Goal: Task Accomplishment & Management: Complete application form

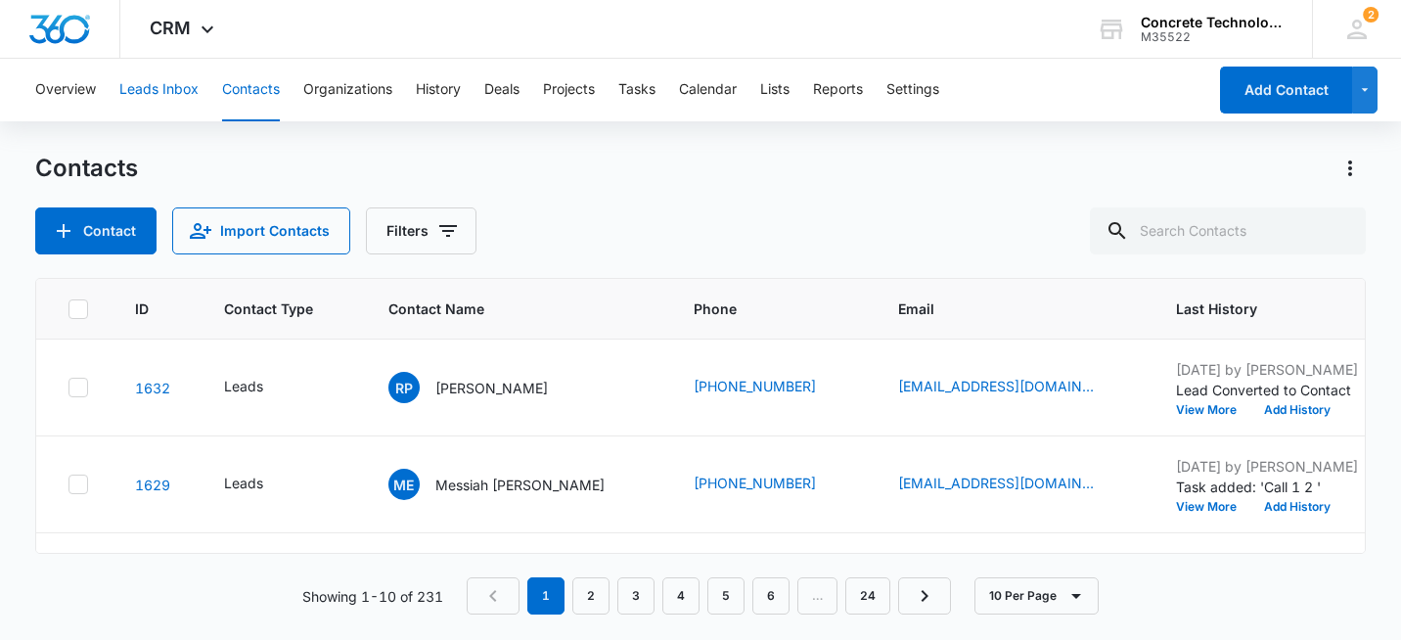
click at [163, 85] on button "Leads Inbox" at bounding box center [158, 90] width 79 height 63
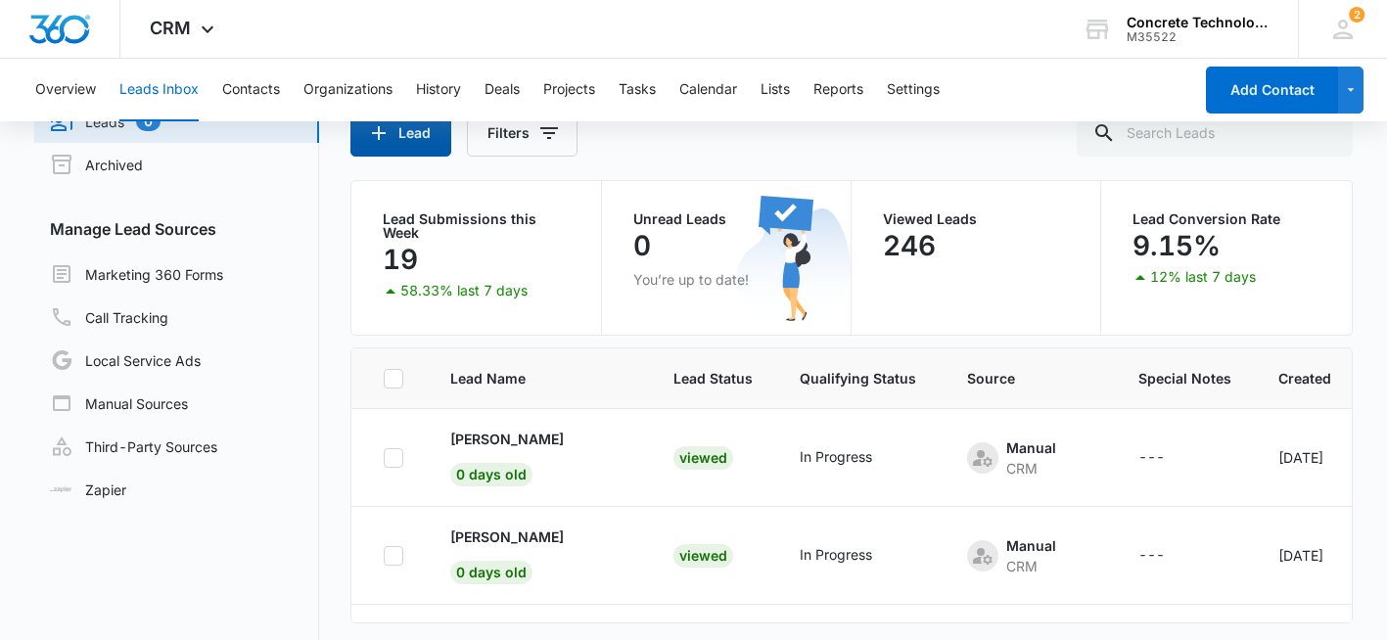
click at [416, 134] on button "Lead" at bounding box center [400, 133] width 101 height 47
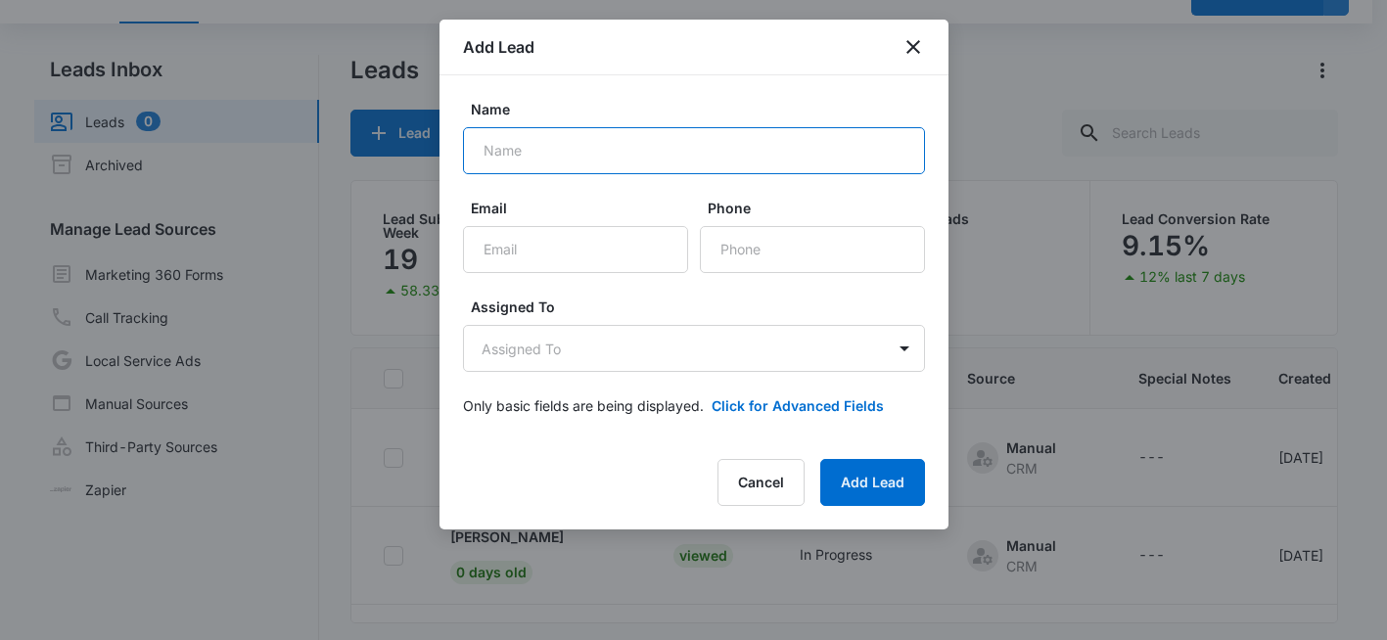
paste input "[PERSON_NAME]"
type input "[PERSON_NAME]"
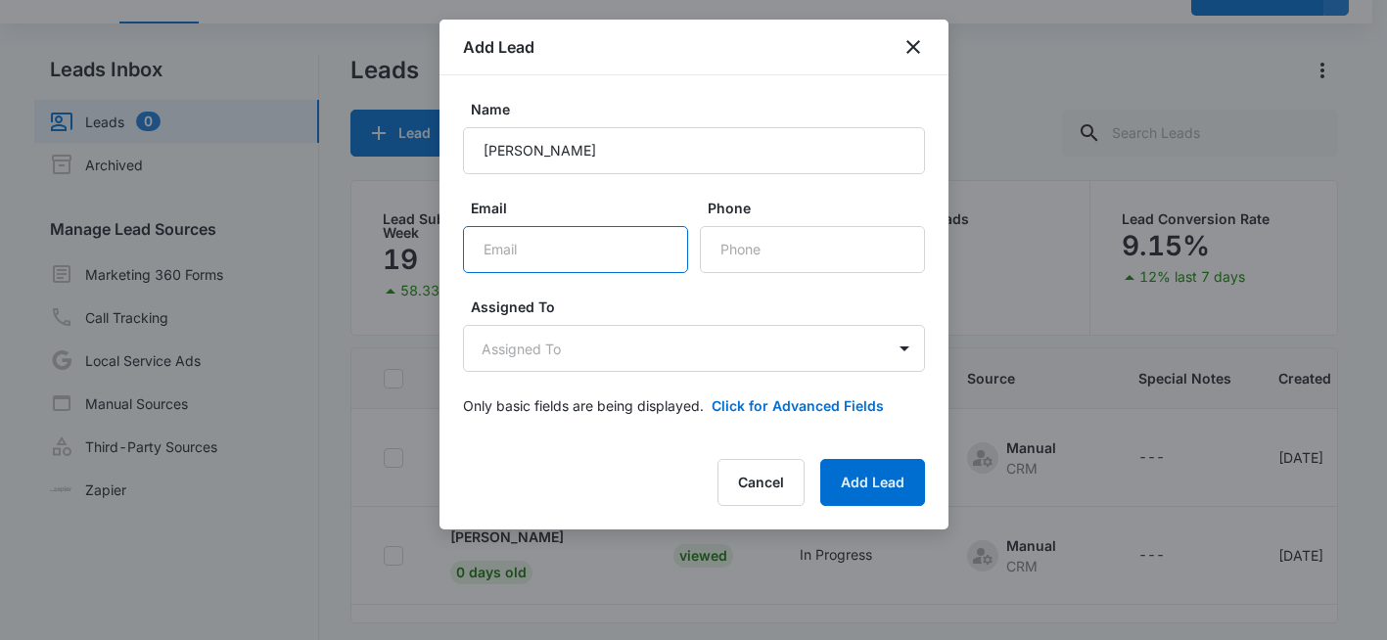
click at [522, 251] on input "Email" at bounding box center [575, 249] width 225 height 47
paste input "[EMAIL_ADDRESS][DOMAIN_NAME]"
type input "[EMAIL_ADDRESS][DOMAIN_NAME]"
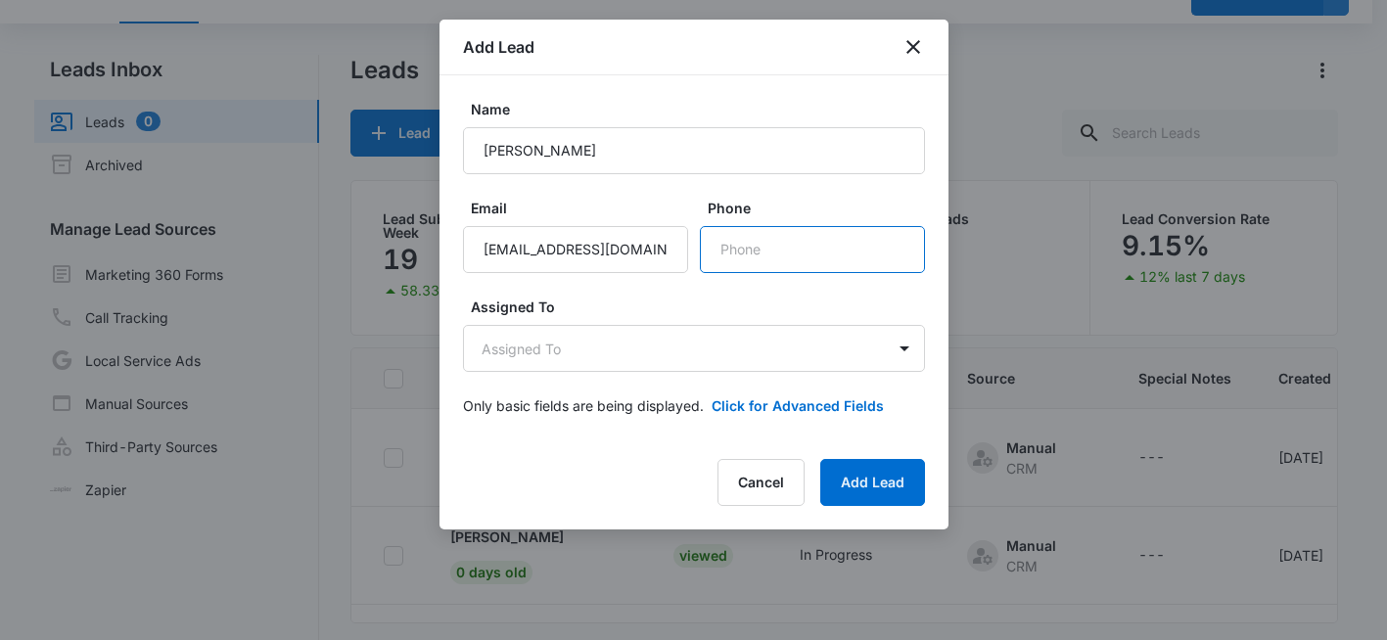
paste input "phone"
click at [759, 262] on input "Phone" at bounding box center [812, 249] width 225 height 47
drag, startPoint x: 759, startPoint y: 262, endPoint x: 734, endPoint y: 234, distance: 38.1
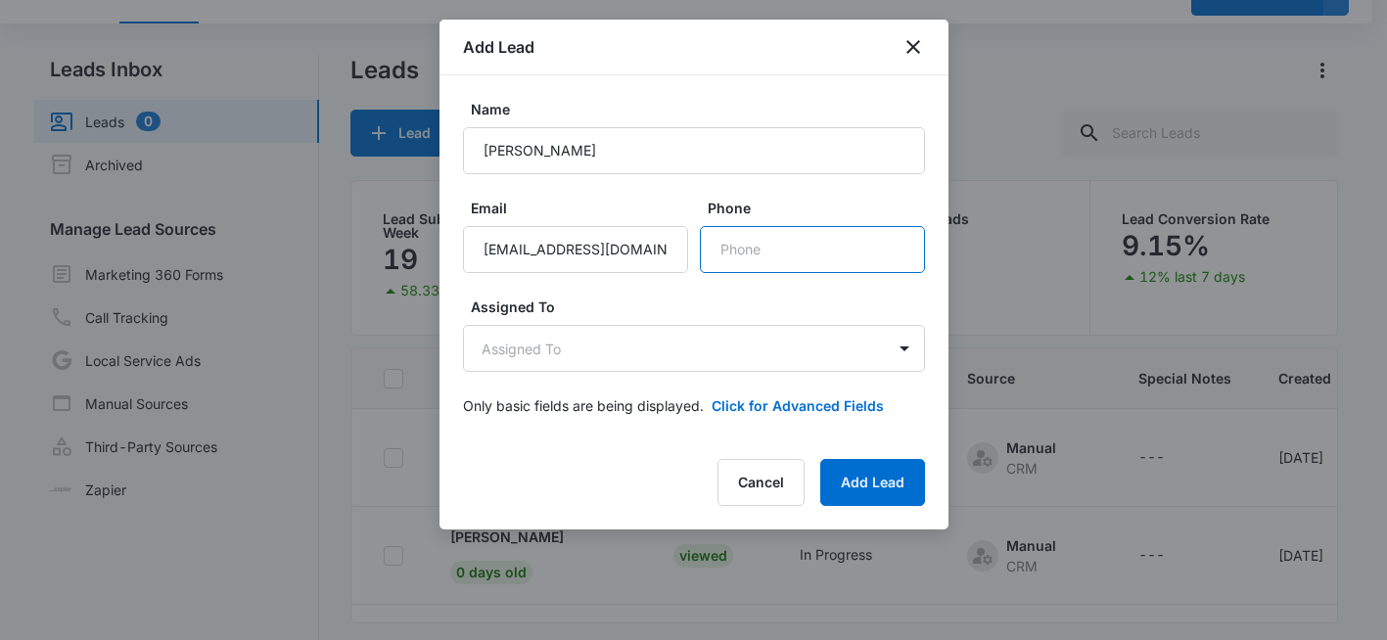
click at [759, 261] on input "Phone" at bounding box center [812, 249] width 225 height 47
click at [740, 253] on input "Phone" at bounding box center [812, 249] width 225 height 47
paste input "[PHONE_NUMBER]"
type input "[PHONE_NUMBER]"
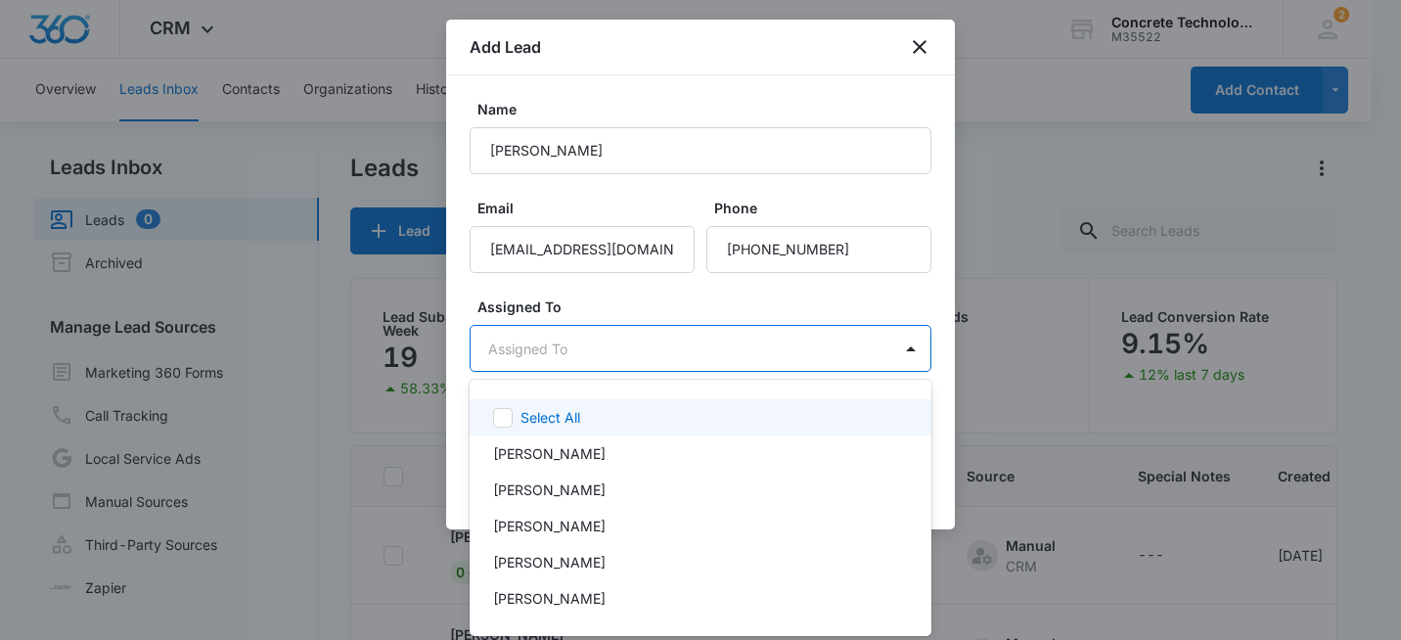
click at [601, 350] on body "CRM Apps Reputation Websites Forms CRM Email Social Shop Payments POS Content A…" at bounding box center [700, 320] width 1401 height 640
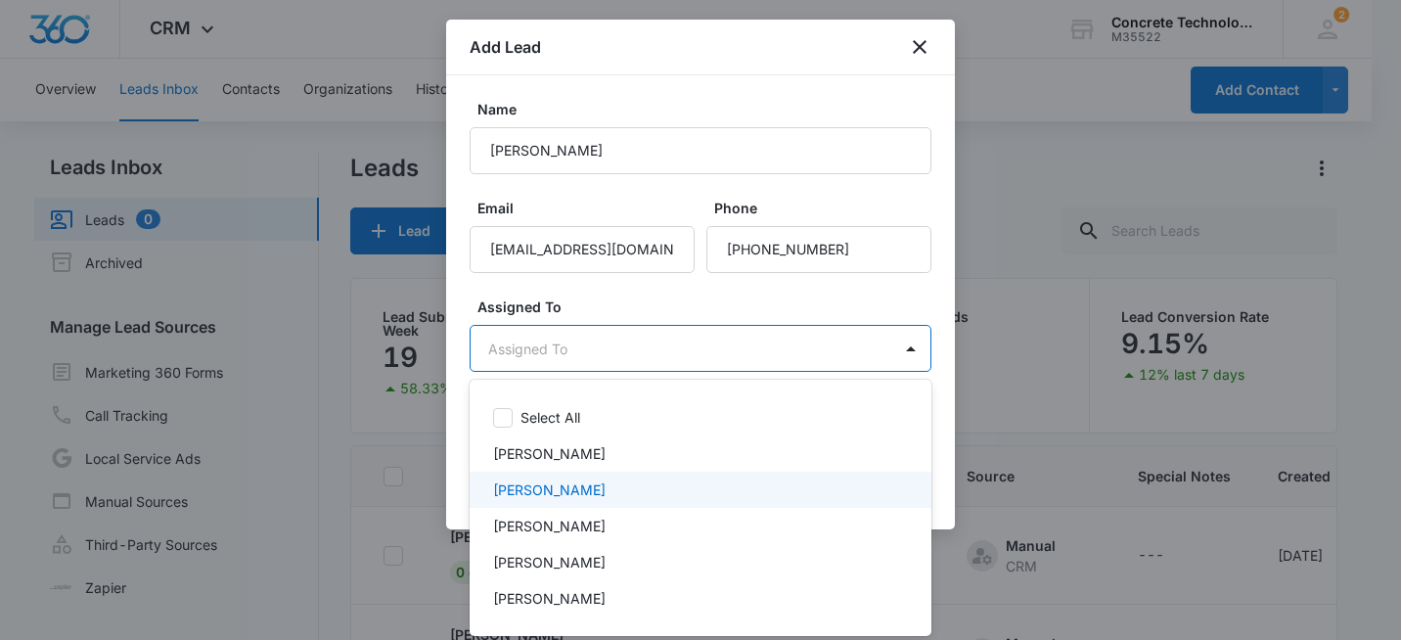
click at [586, 490] on p "[PERSON_NAME]" at bounding box center [549, 489] width 113 height 21
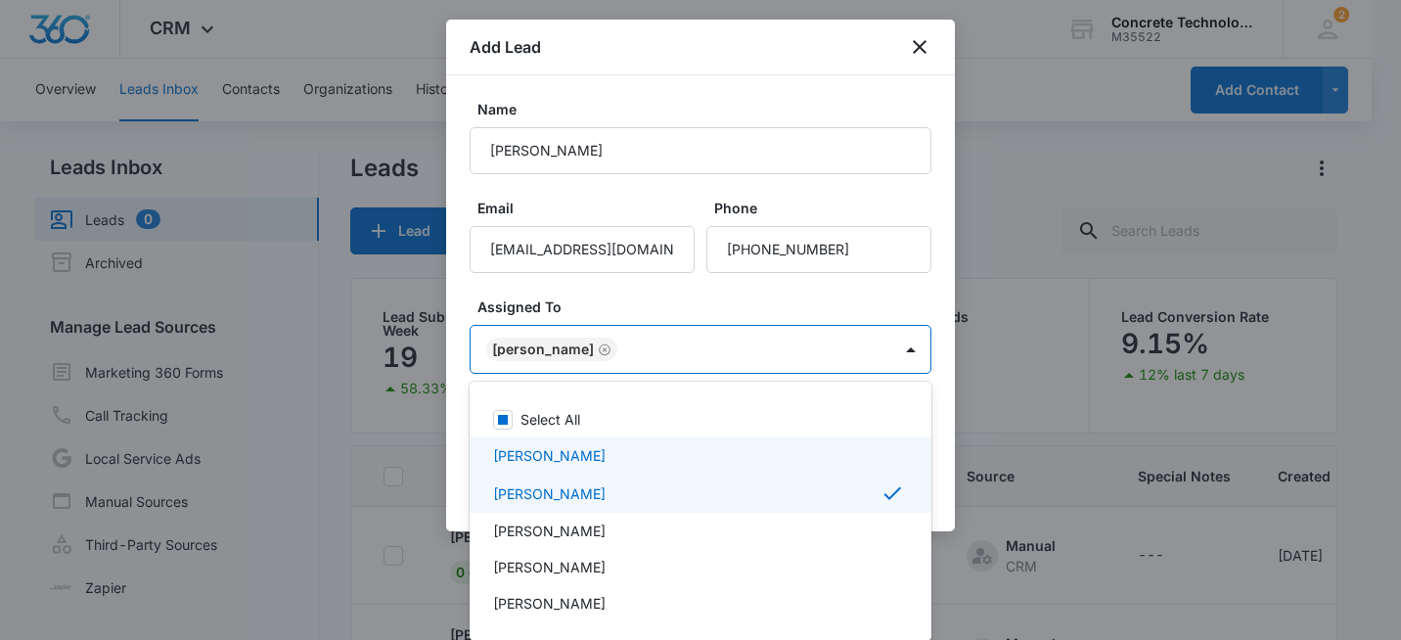
click at [714, 294] on div at bounding box center [700, 320] width 1401 height 640
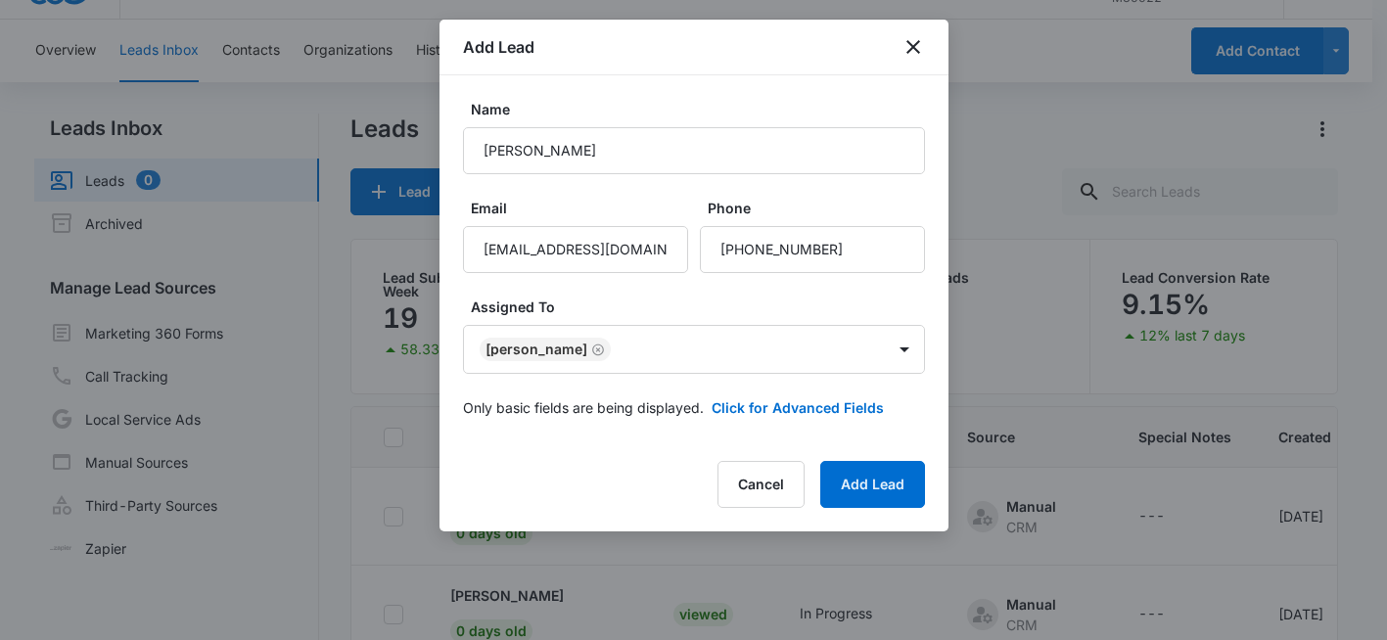
scroll to position [165, 0]
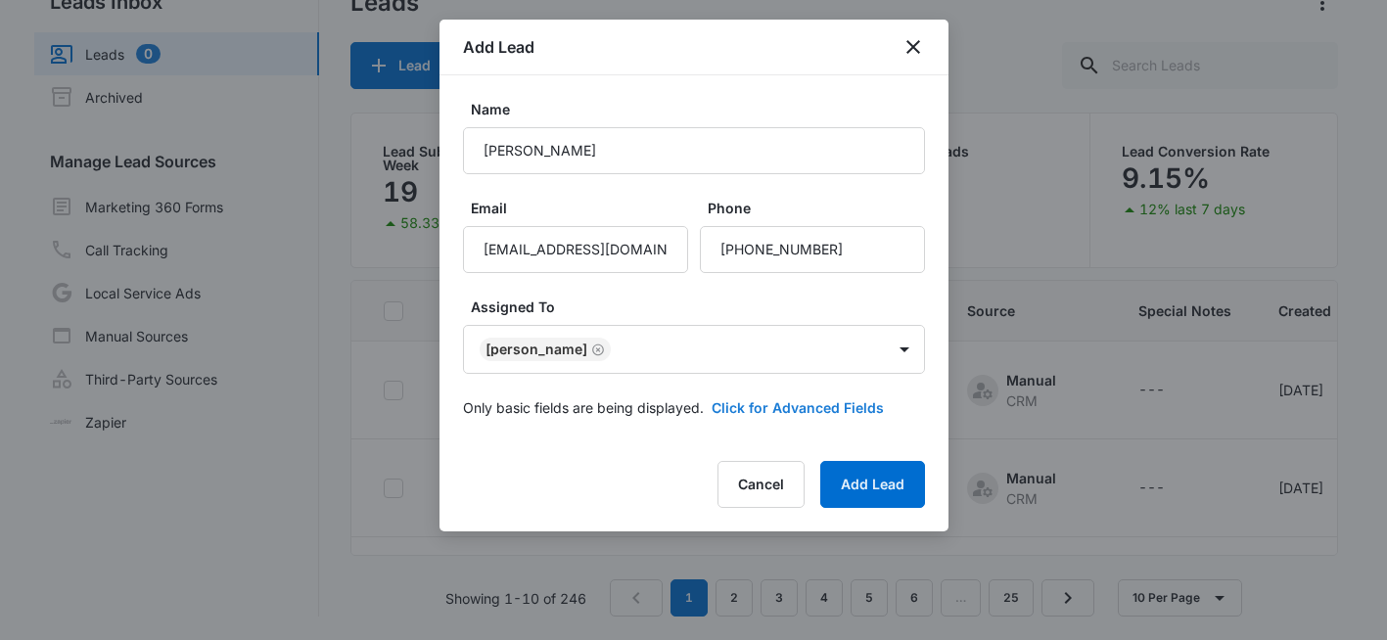
click at [775, 401] on button "Click for Advanced Fields" at bounding box center [797, 407] width 172 height 21
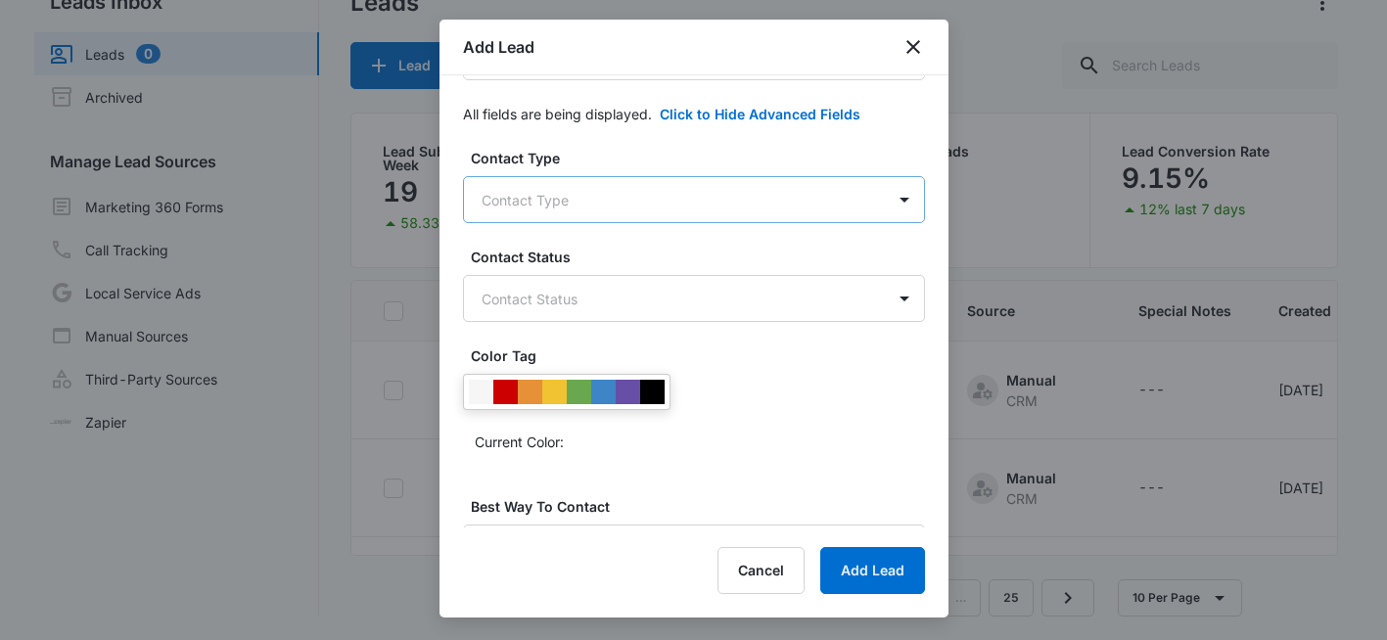
scroll to position [0, 0]
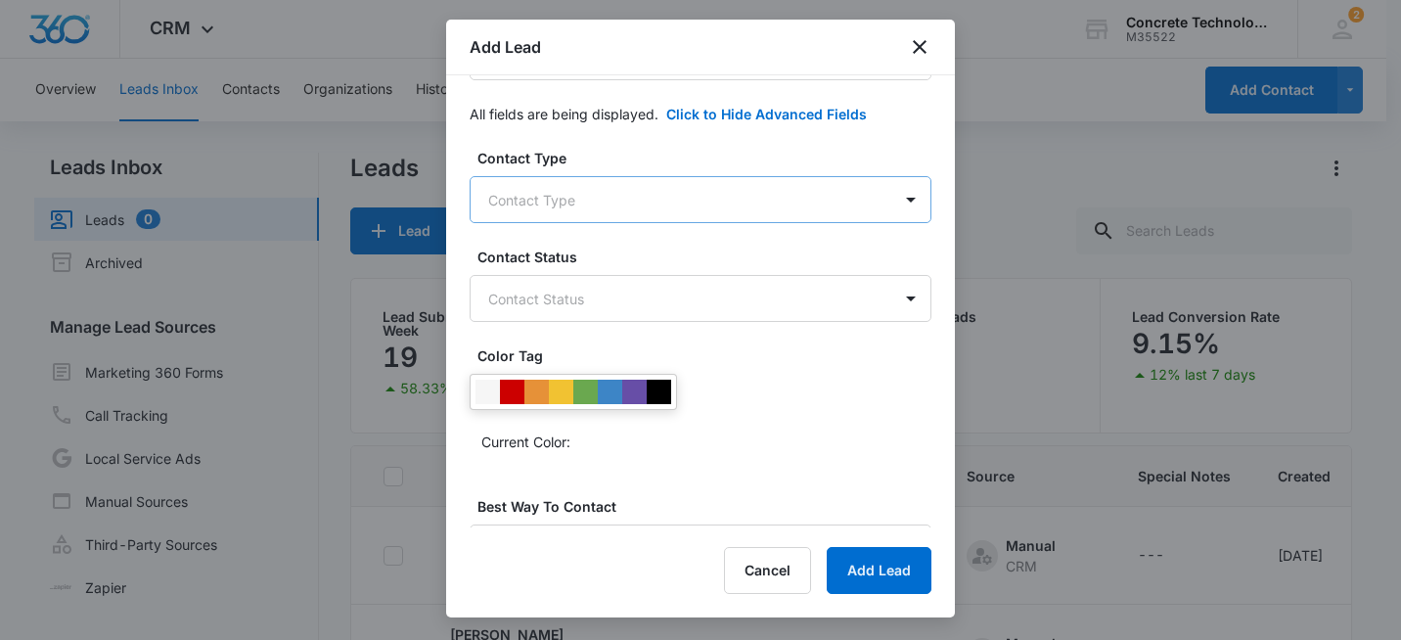
click at [696, 183] on body "CRM Apps Reputation Websites Forms CRM Email Social Shop Payments POS Content A…" at bounding box center [700, 402] width 1401 height 805
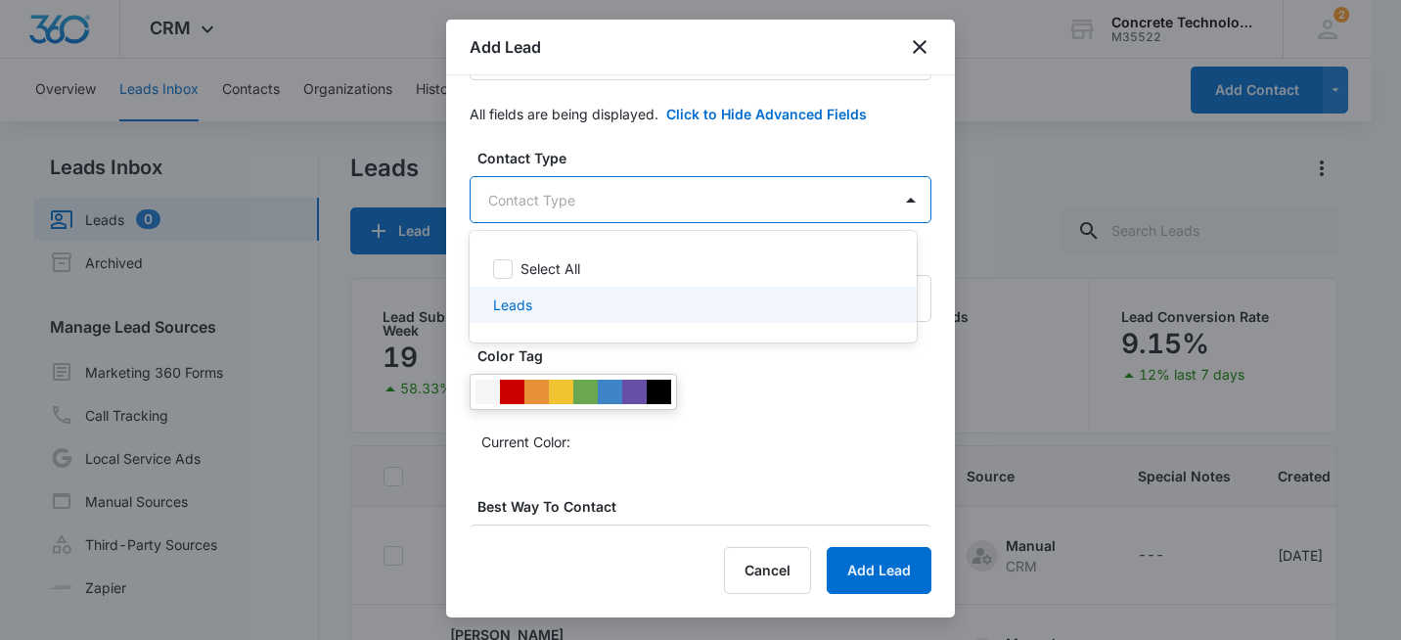
click at [556, 311] on div "Leads" at bounding box center [691, 305] width 396 height 21
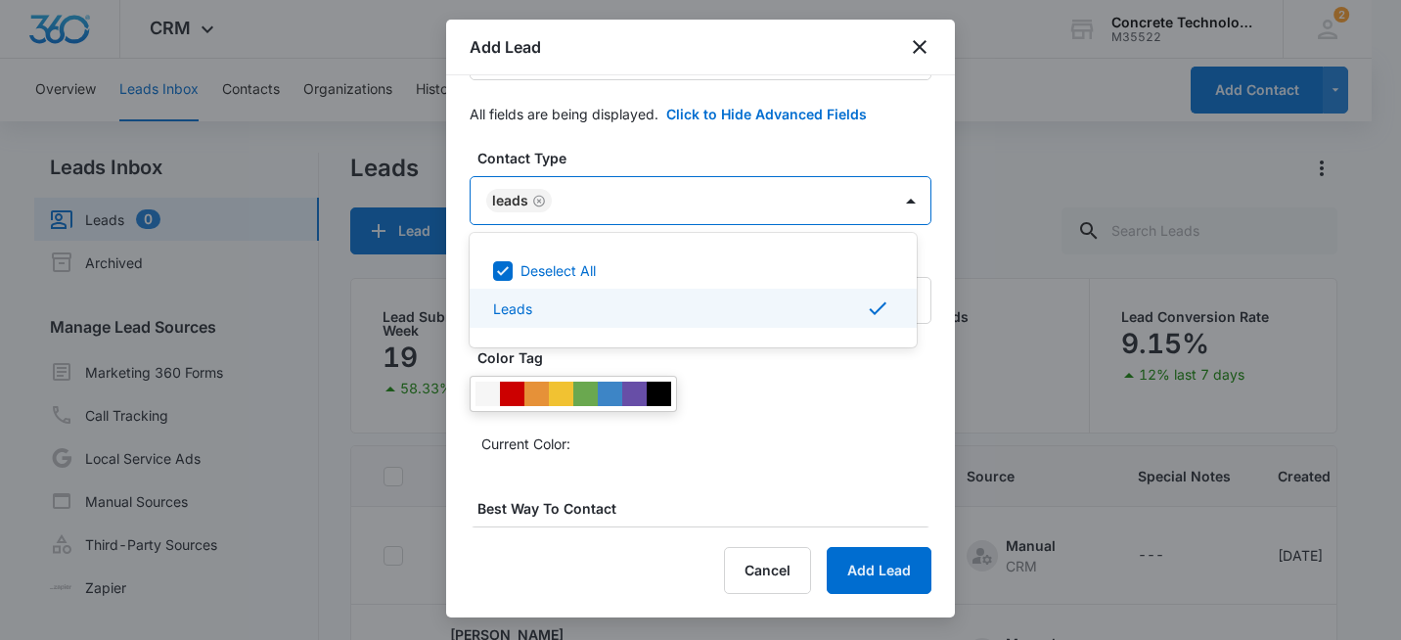
click at [900, 144] on div at bounding box center [700, 320] width 1401 height 640
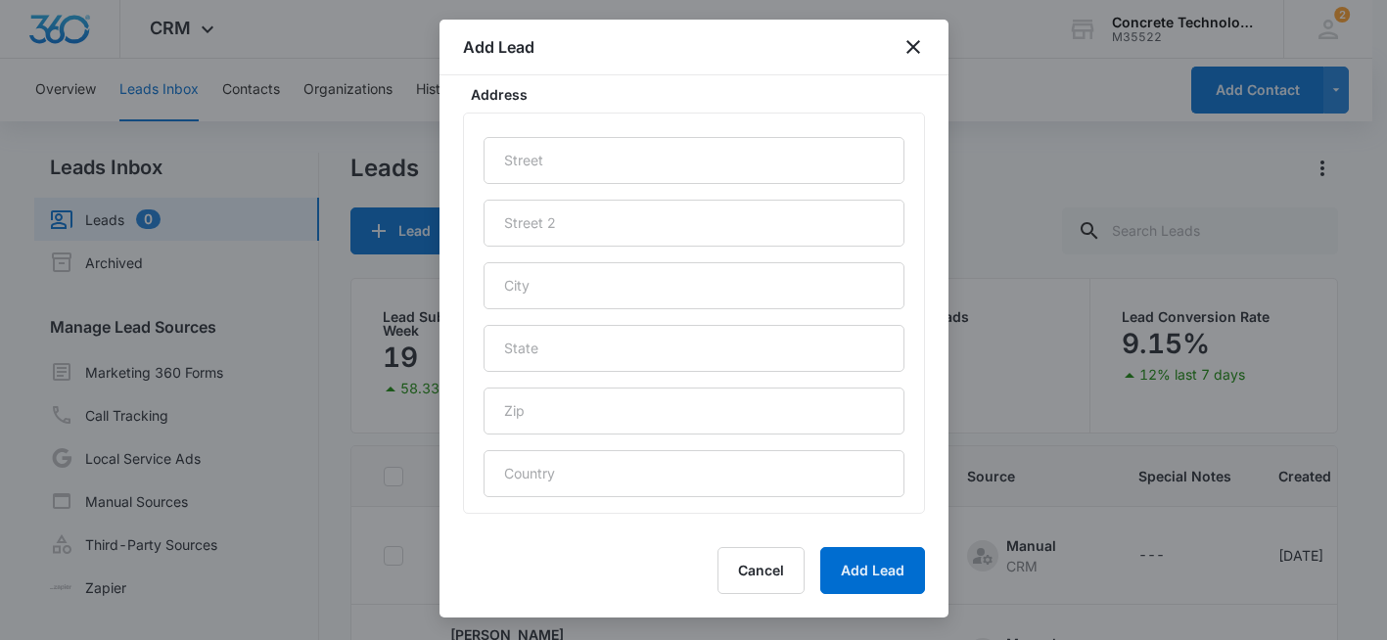
scroll to position [927, 0]
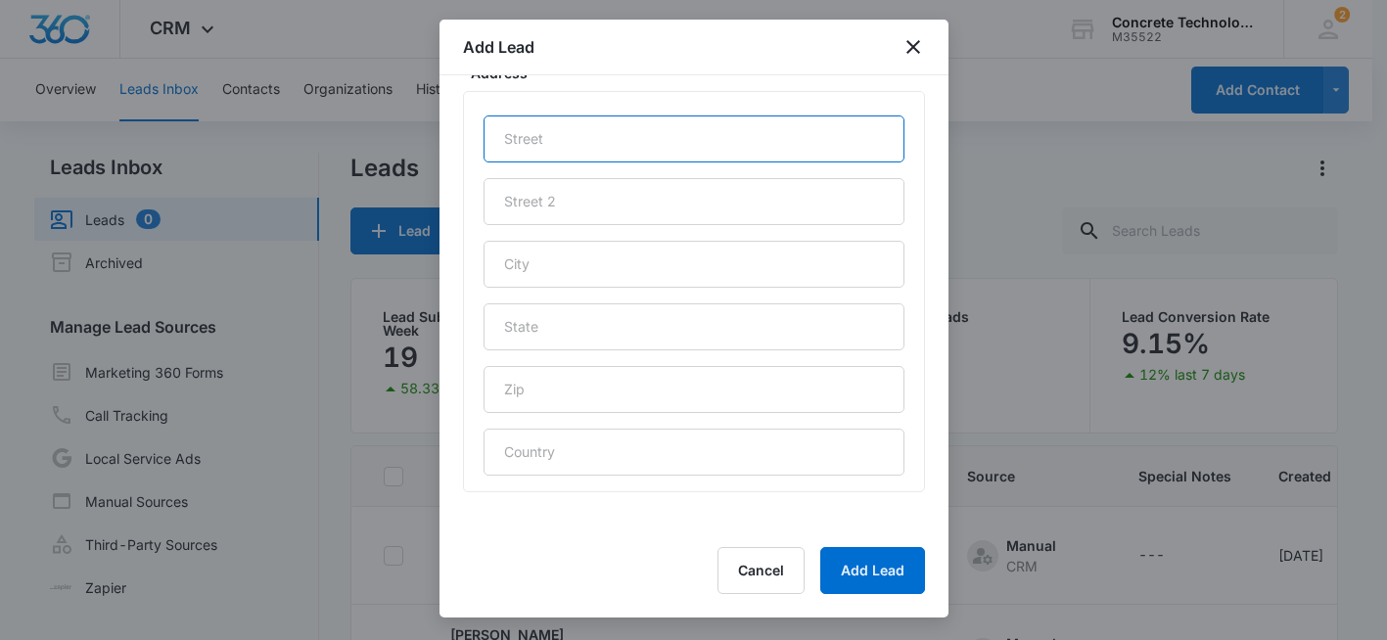
click at [597, 143] on input "text" at bounding box center [693, 138] width 421 height 47
type input "Facebook Lead 9/8"
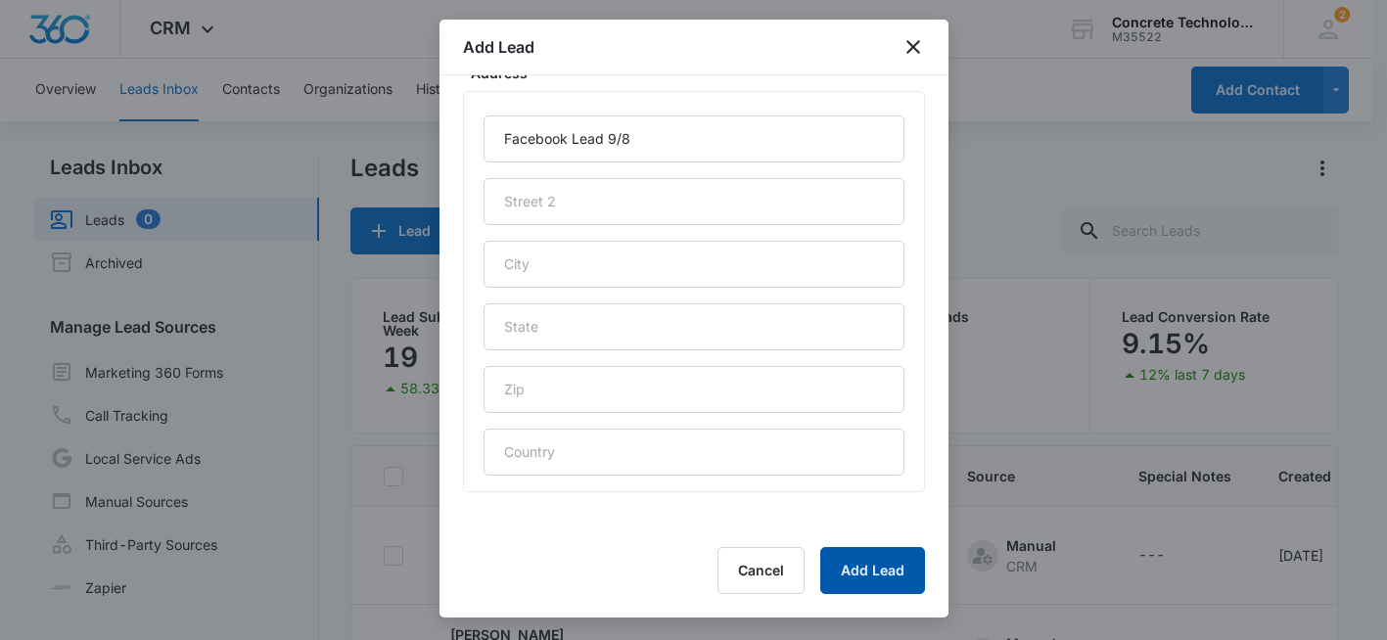
click at [863, 561] on button "Add Lead" at bounding box center [872, 570] width 105 height 47
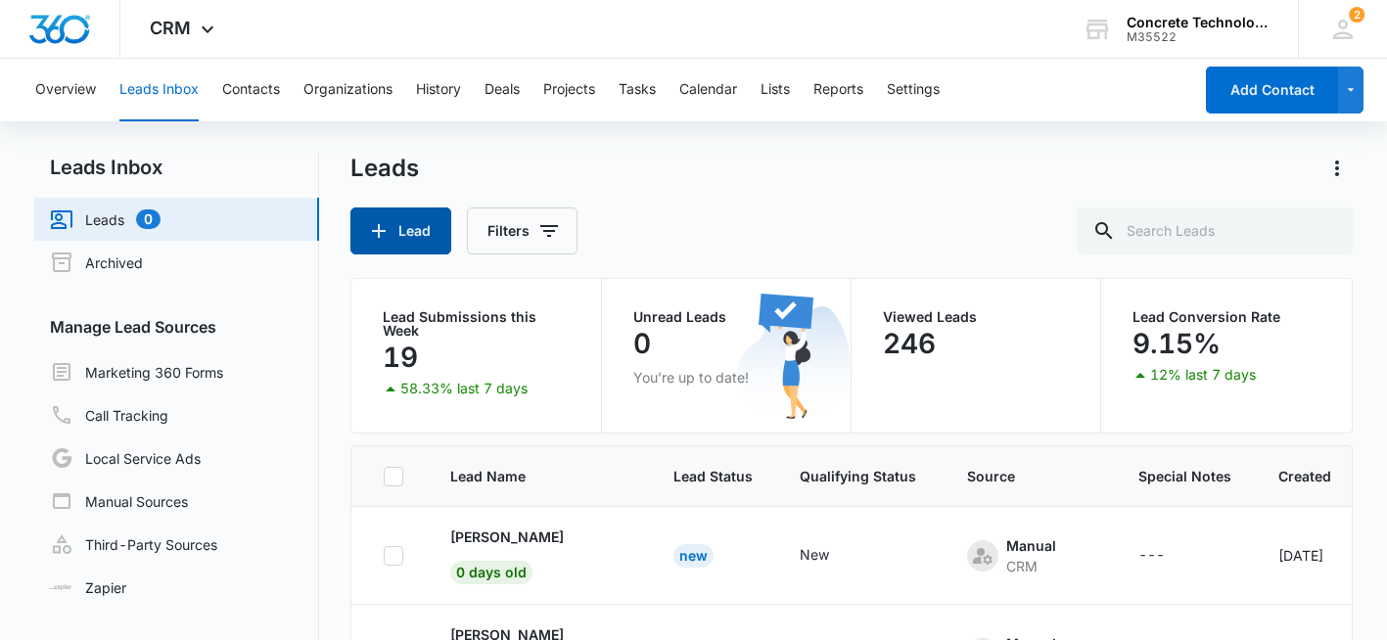
click at [414, 231] on button "Lead" at bounding box center [400, 230] width 101 height 47
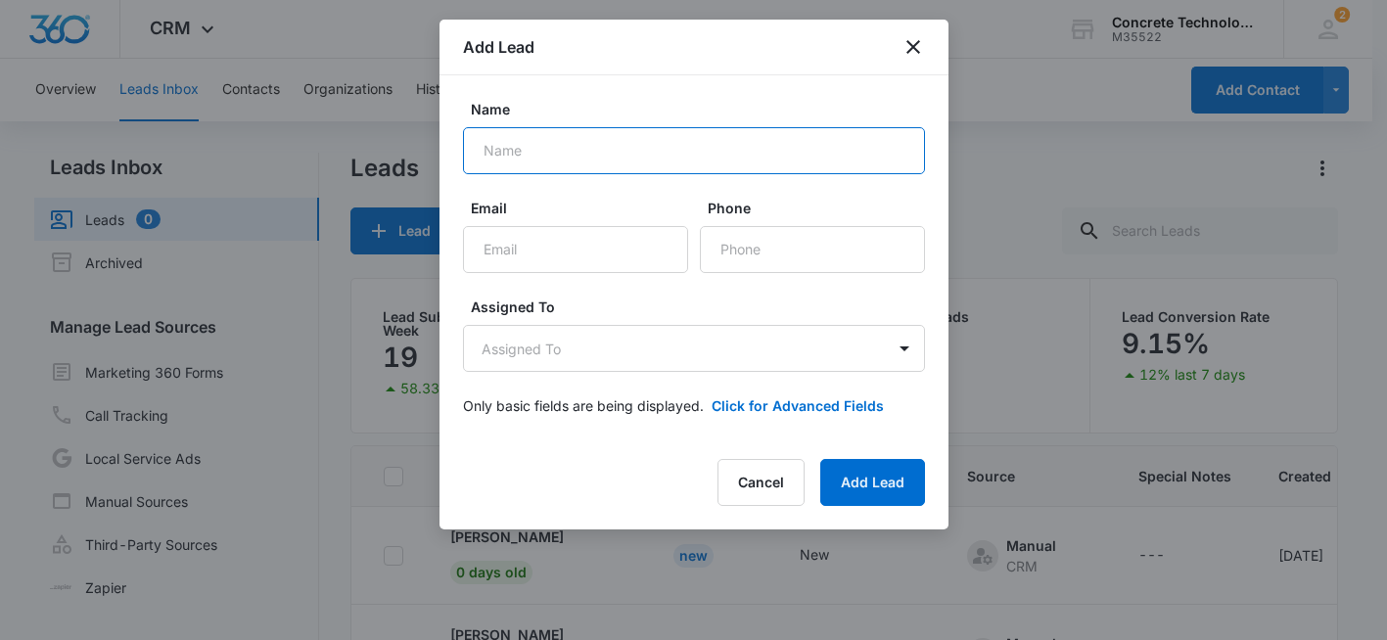
paste input "[PERSON_NAME]"
type input "[PERSON_NAME]"
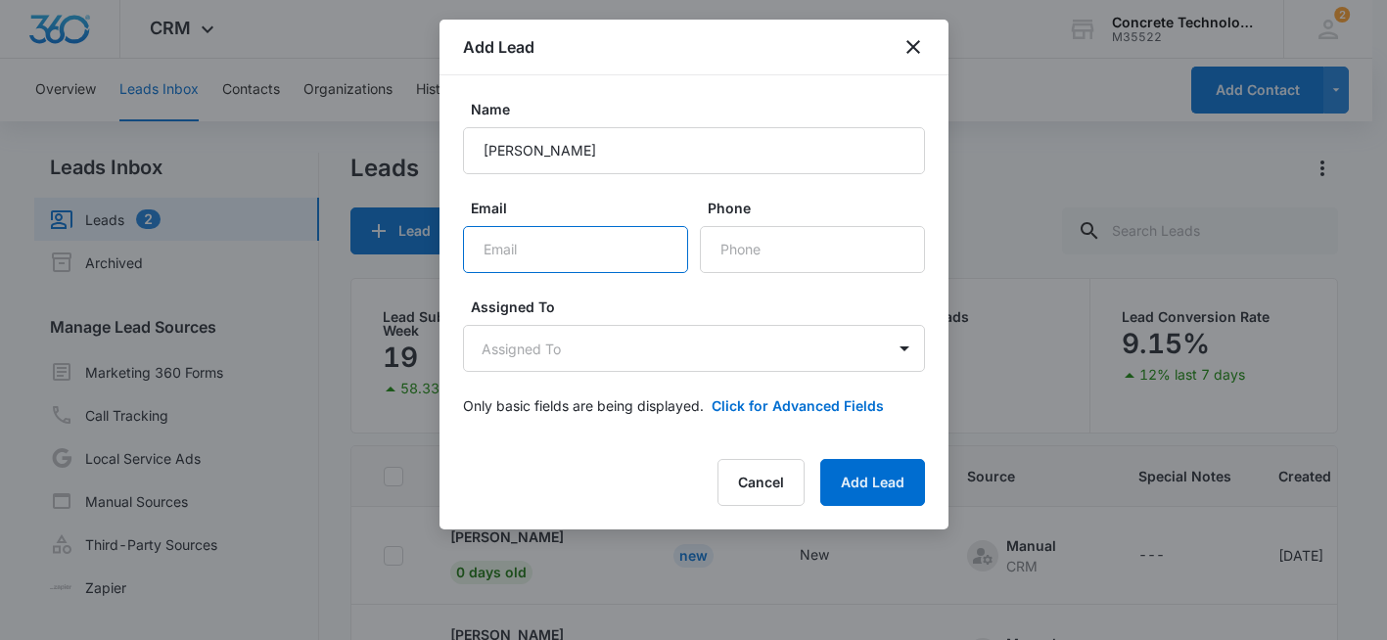
click at [536, 252] on input "Email" at bounding box center [575, 249] width 225 height 47
paste input "[EMAIL_ADDRESS][DOMAIN_NAME]"
type input "[EMAIL_ADDRESS][DOMAIN_NAME]"
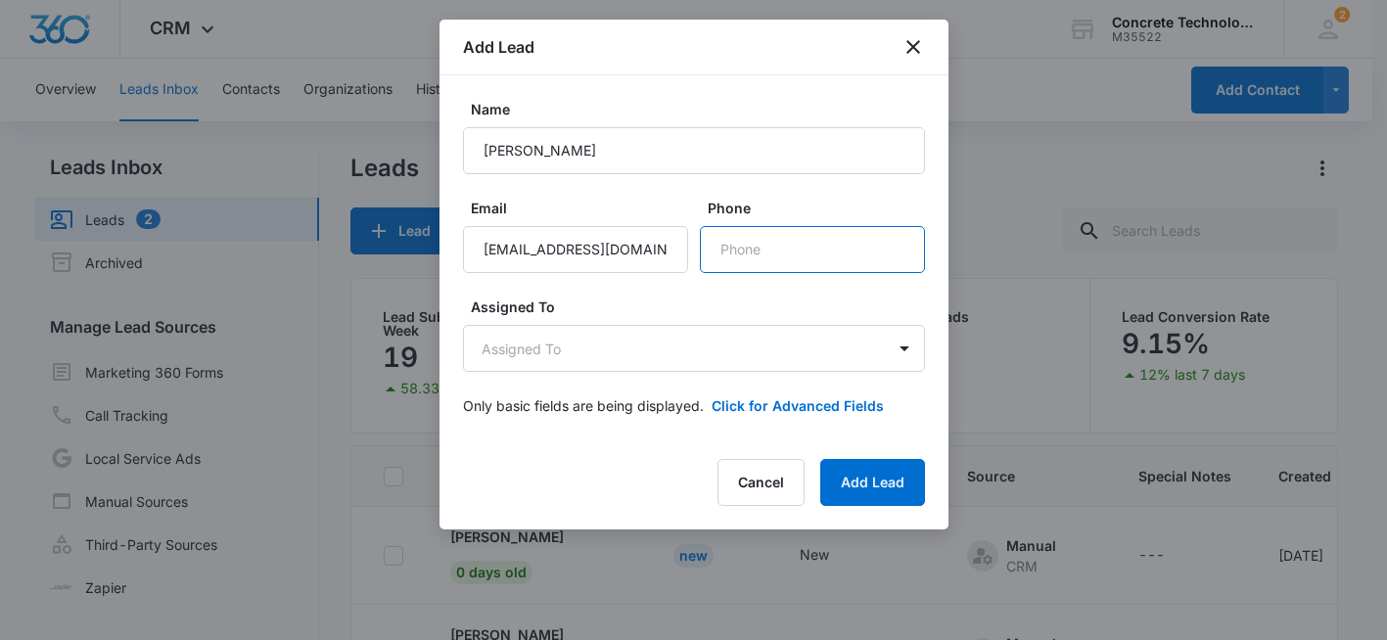
drag, startPoint x: 724, startPoint y: 244, endPoint x: 702, endPoint y: 230, distance: 26.3
click at [726, 243] on input "Phone" at bounding box center [812, 249] width 225 height 47
click at [746, 252] on input "Phone" at bounding box center [812, 249] width 225 height 47
paste input "[PHONE_NUMBER]"
type input "[PHONE_NUMBER]"
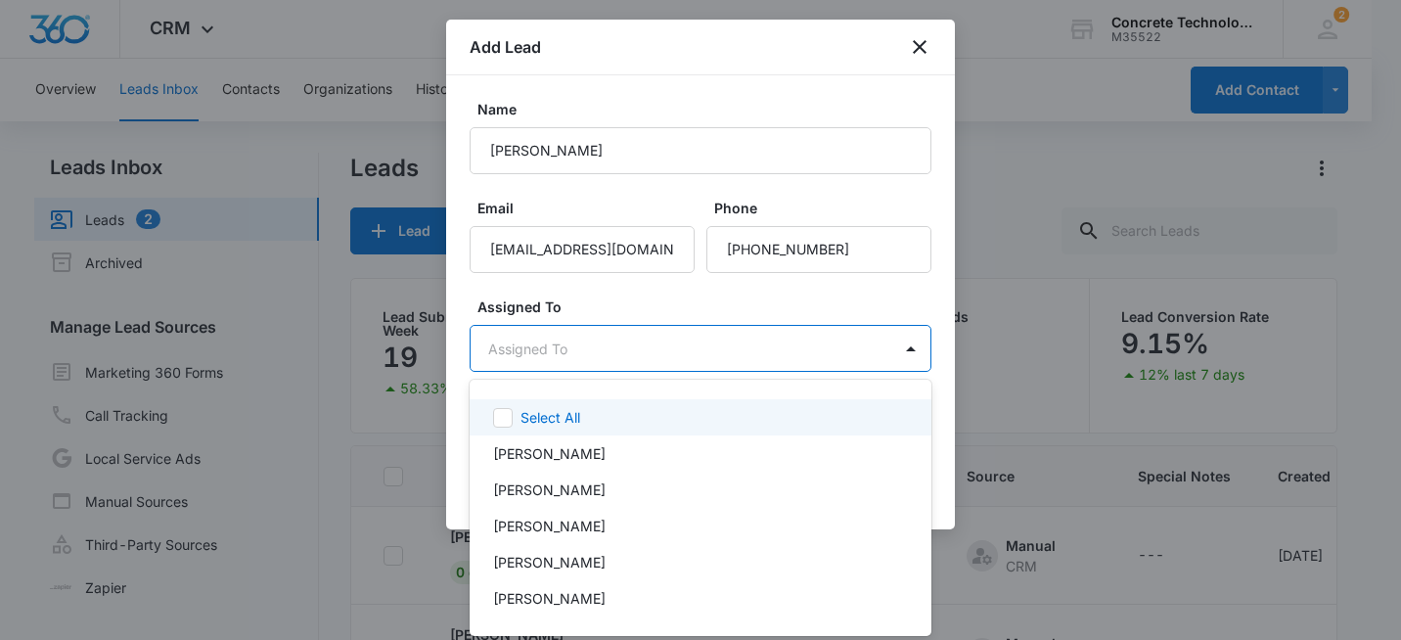
click at [771, 350] on body "CRM Apps Reputation Websites Forms CRM Email Social Shop Payments POS Content A…" at bounding box center [700, 320] width 1401 height 640
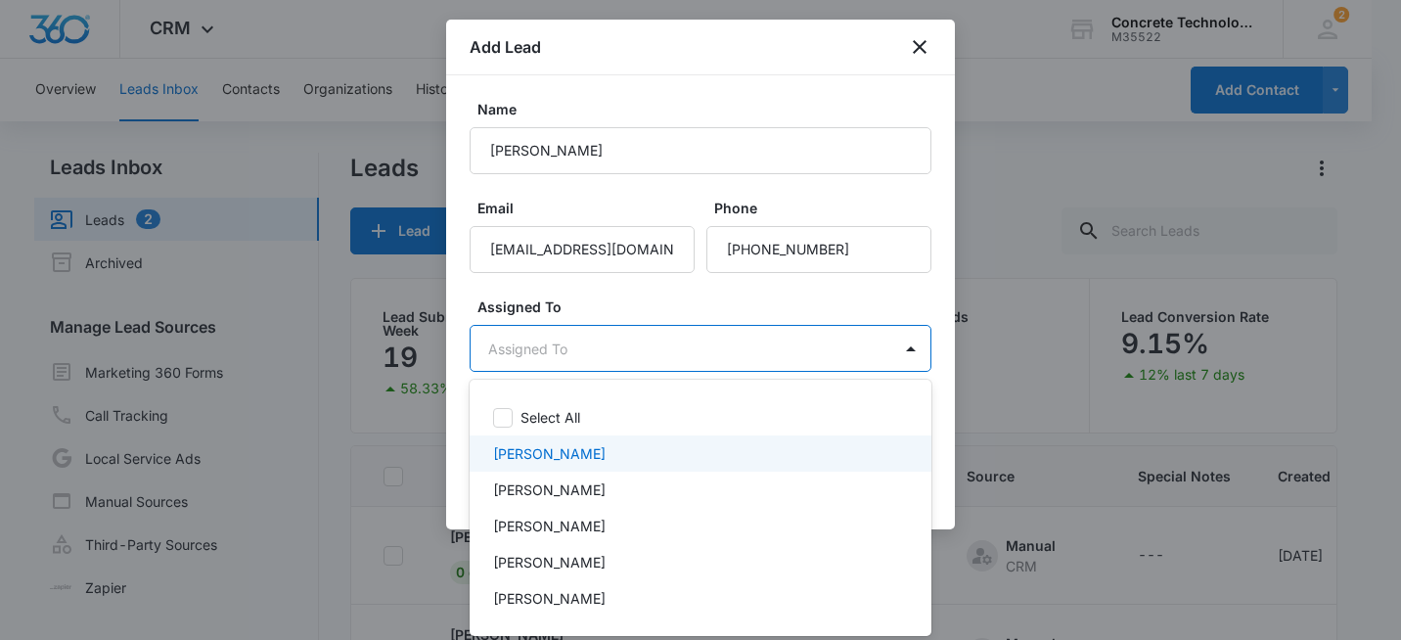
click at [597, 447] on div "[PERSON_NAME]" at bounding box center [698, 453] width 411 height 21
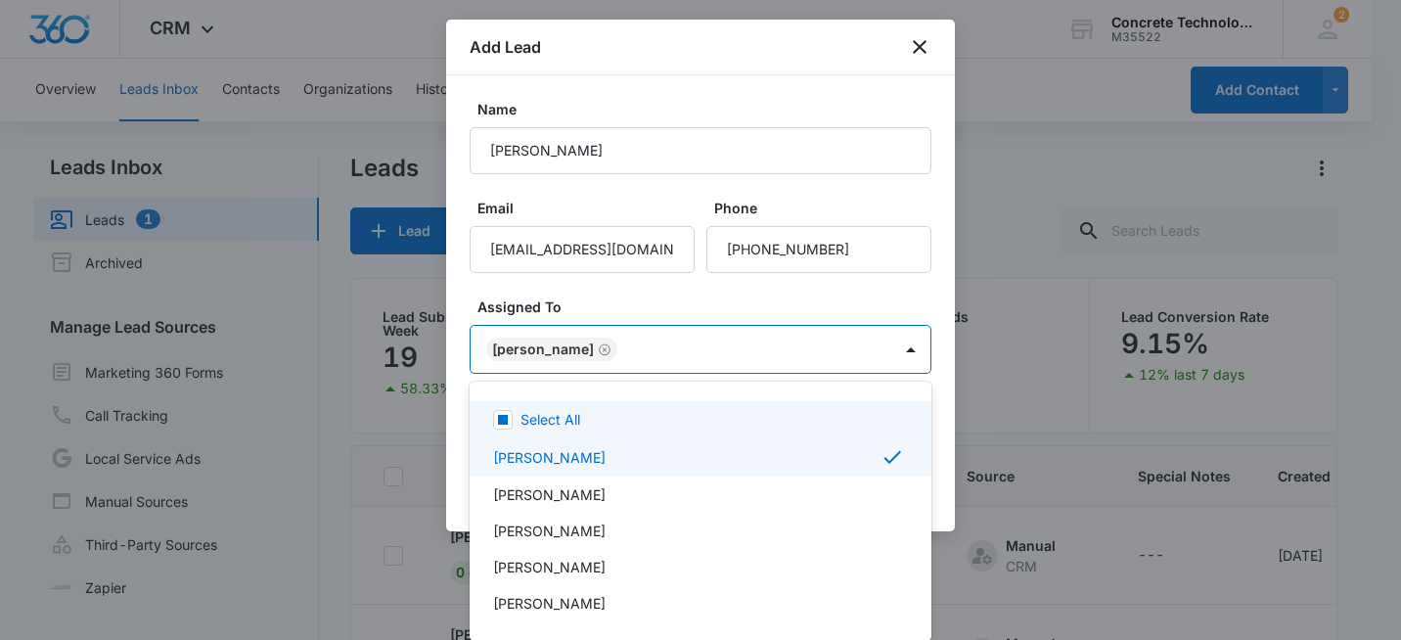
click at [860, 200] on div at bounding box center [700, 320] width 1401 height 640
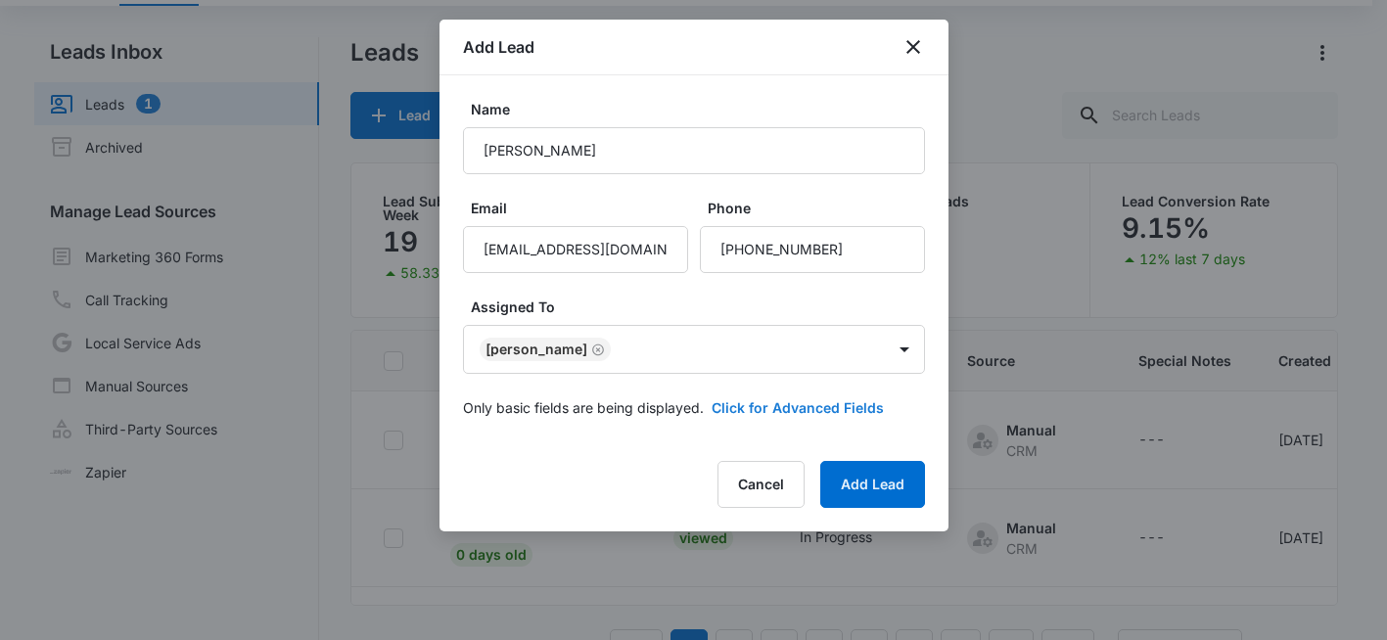
scroll to position [165, 0]
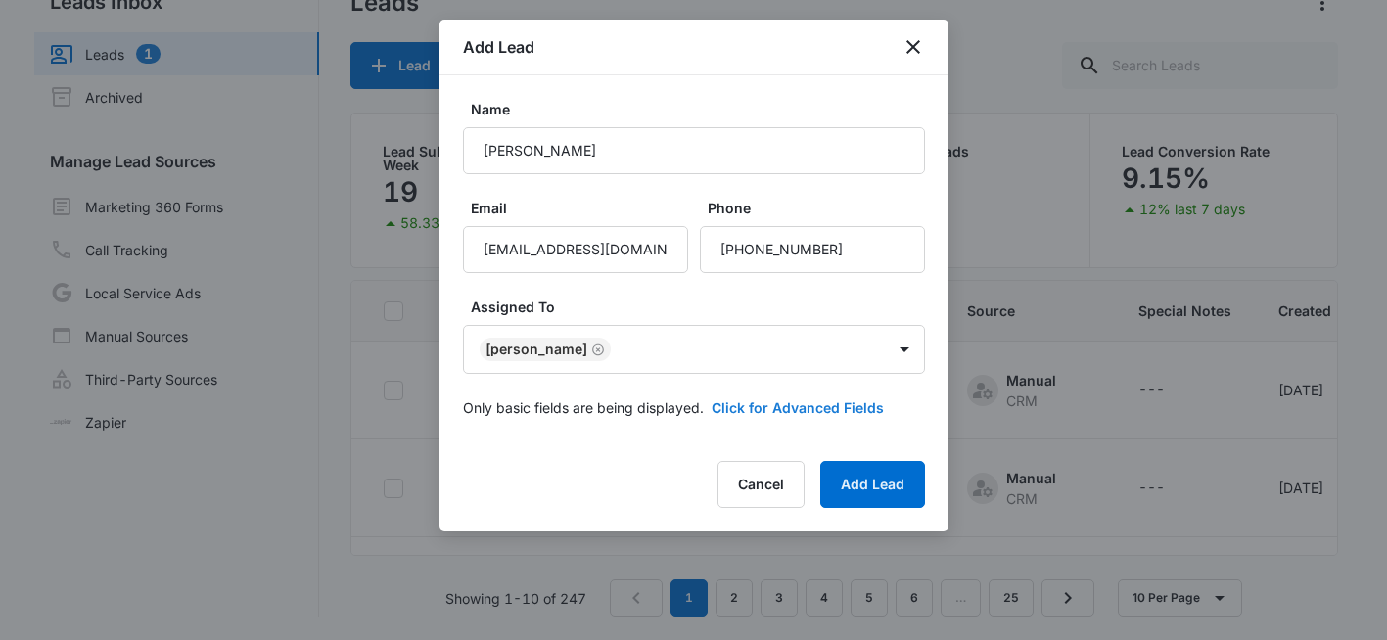
click at [787, 408] on button "Click for Advanced Fields" at bounding box center [797, 407] width 172 height 21
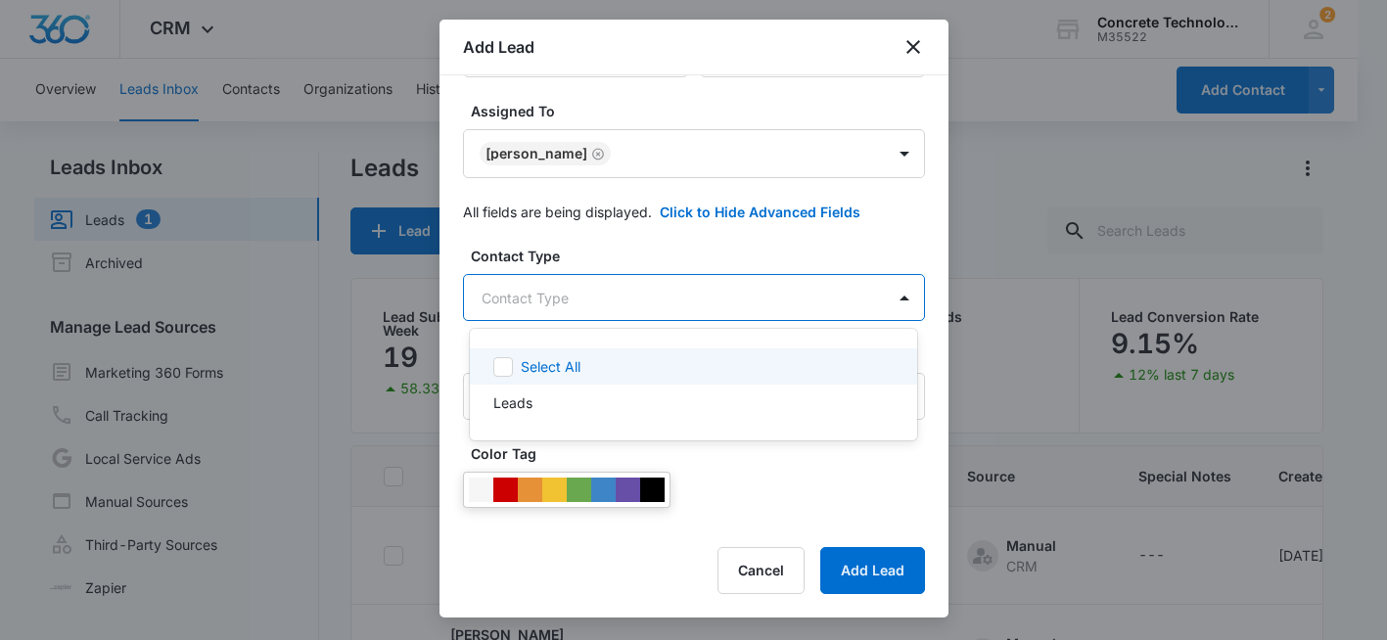
scroll to position [0, 0]
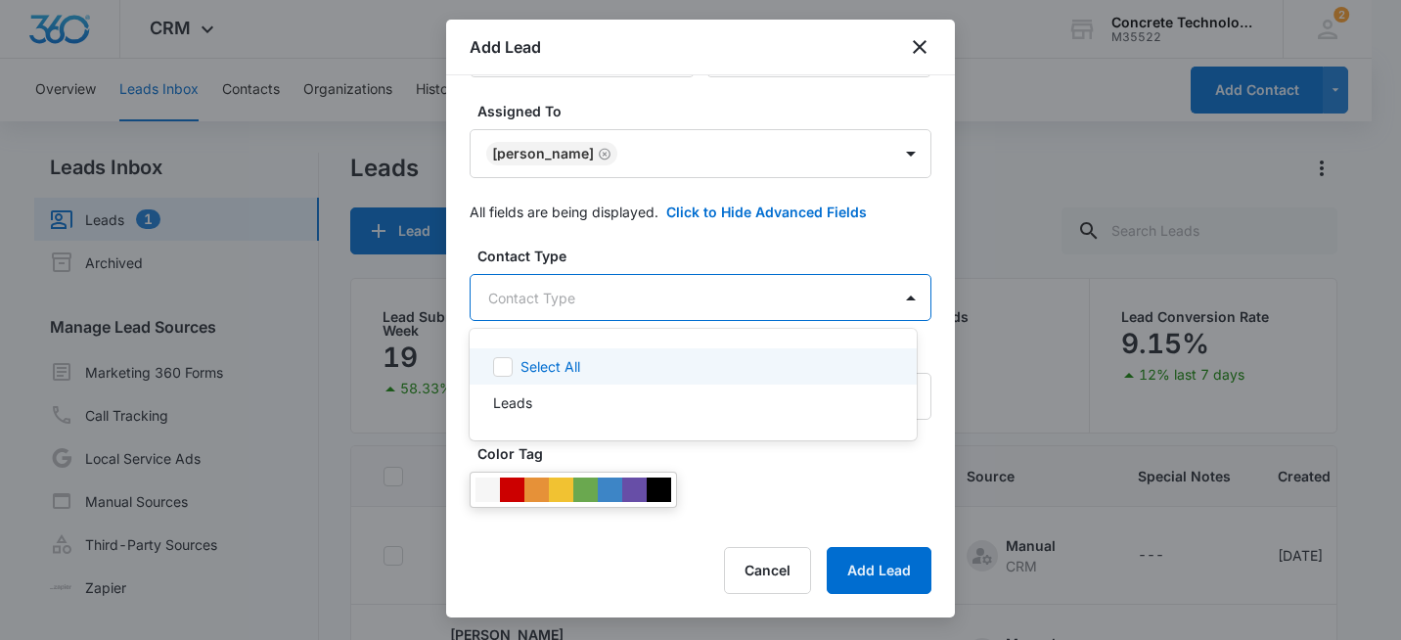
drag, startPoint x: 774, startPoint y: 301, endPoint x: 751, endPoint y: 320, distance: 29.2
click at [775, 301] on body "CRM Apps Reputation Websites Forms CRM Email Social Shop Payments POS Content A…" at bounding box center [700, 320] width 1401 height 640
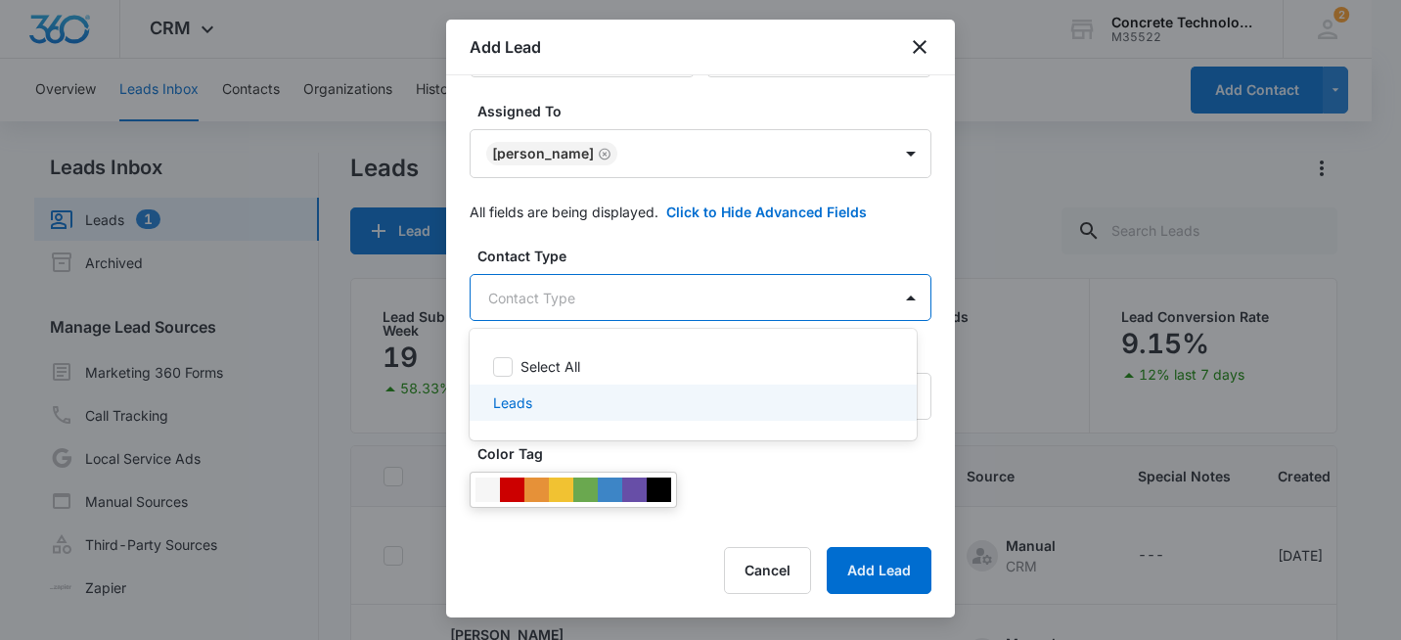
click at [585, 418] on div "Leads" at bounding box center [693, 403] width 447 height 36
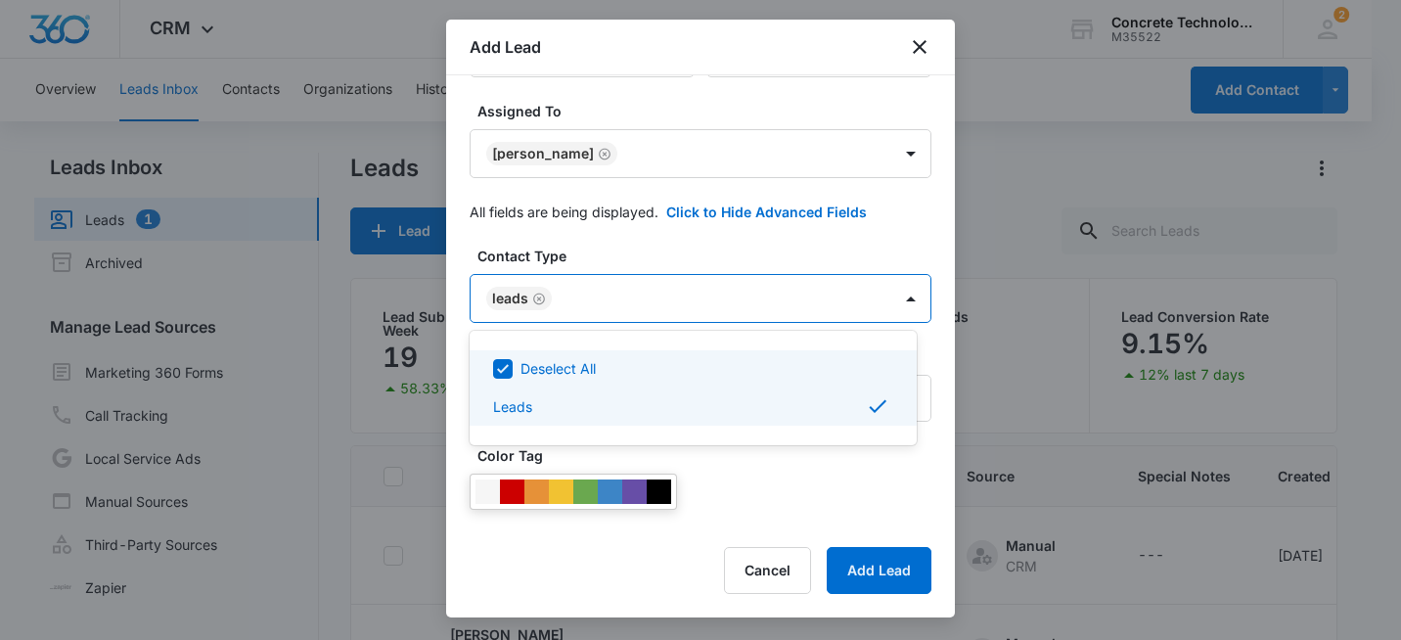
click at [729, 103] on div at bounding box center [700, 320] width 1401 height 640
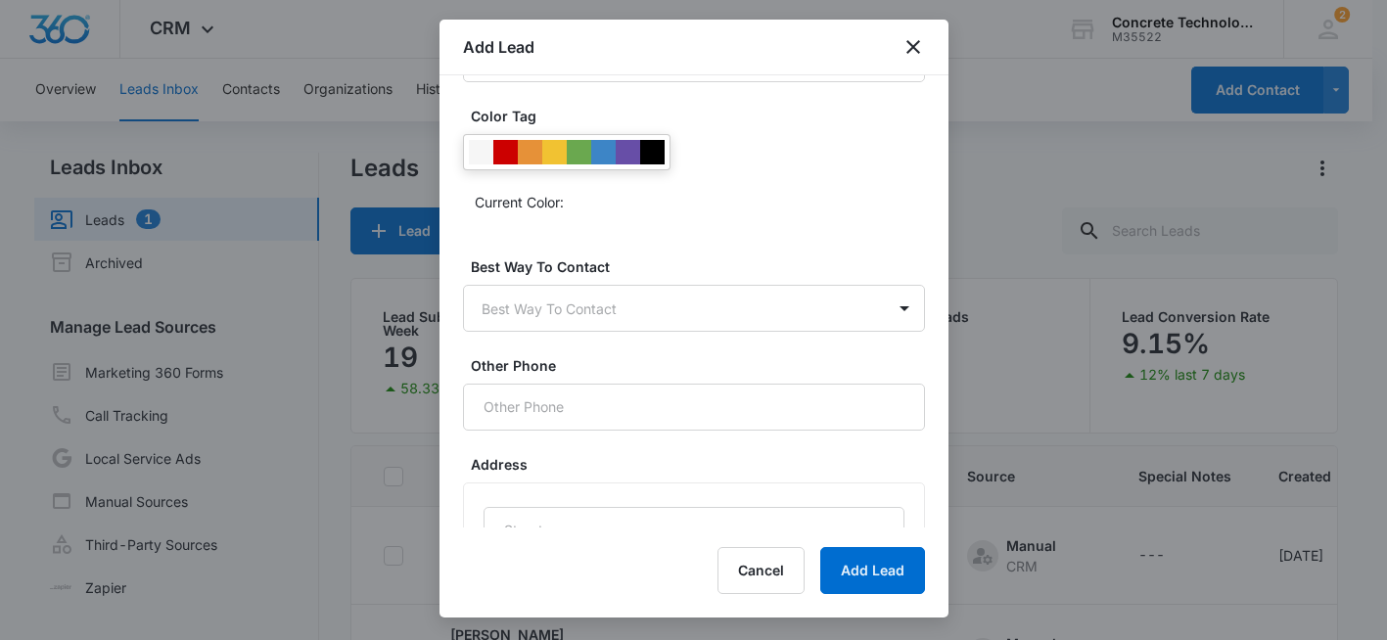
scroll to position [829, 0]
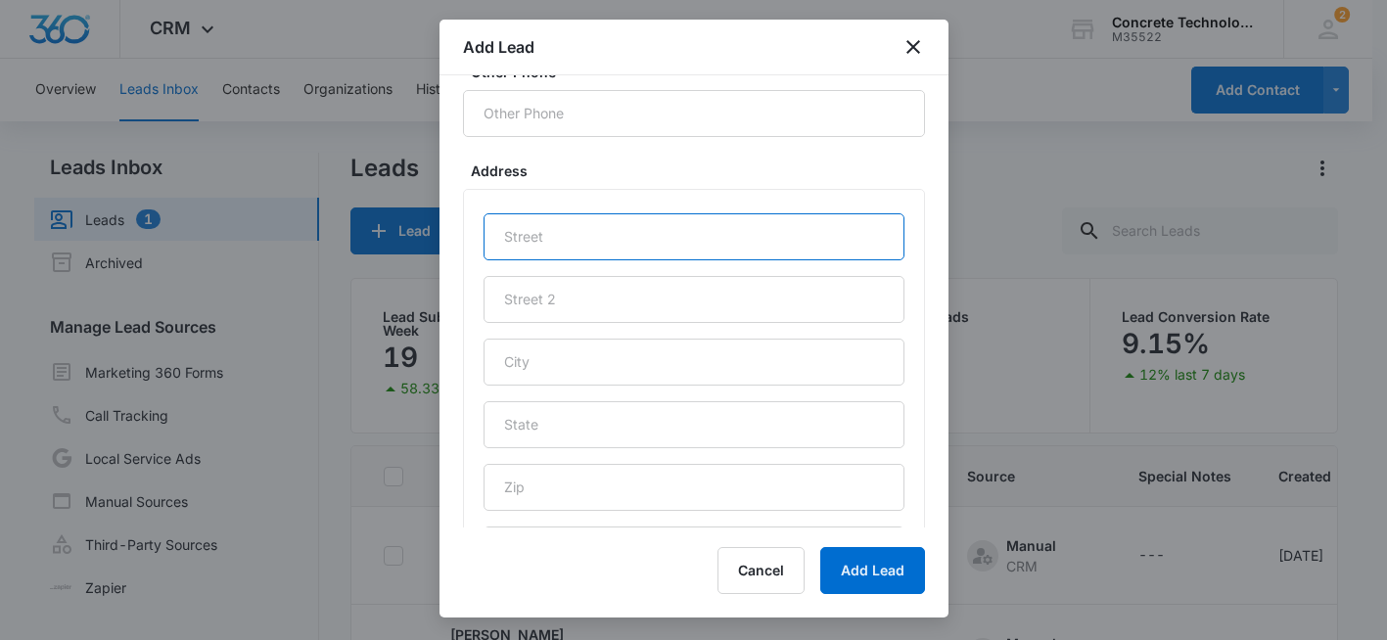
click at [569, 243] on input "text" at bounding box center [693, 236] width 421 height 47
type input "Facebook Lead 9/8"
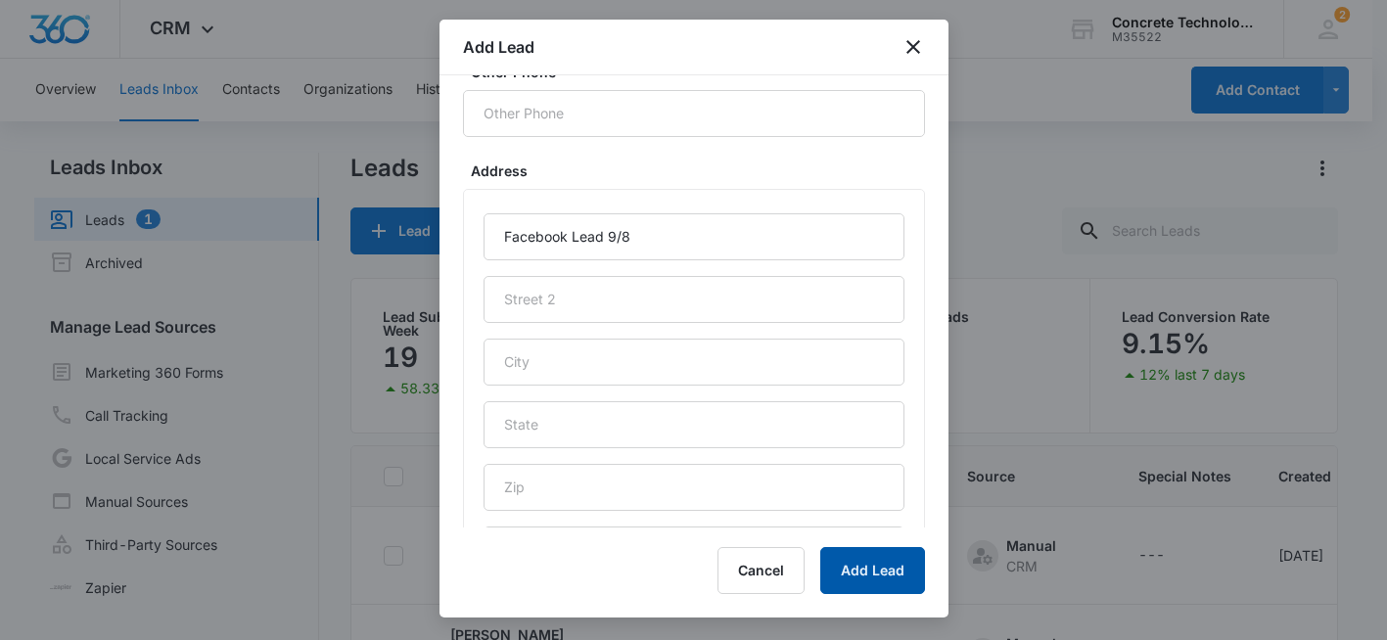
click at [884, 568] on button "Add Lead" at bounding box center [872, 570] width 105 height 47
